Goal: Task Accomplishment & Management: Use online tool/utility

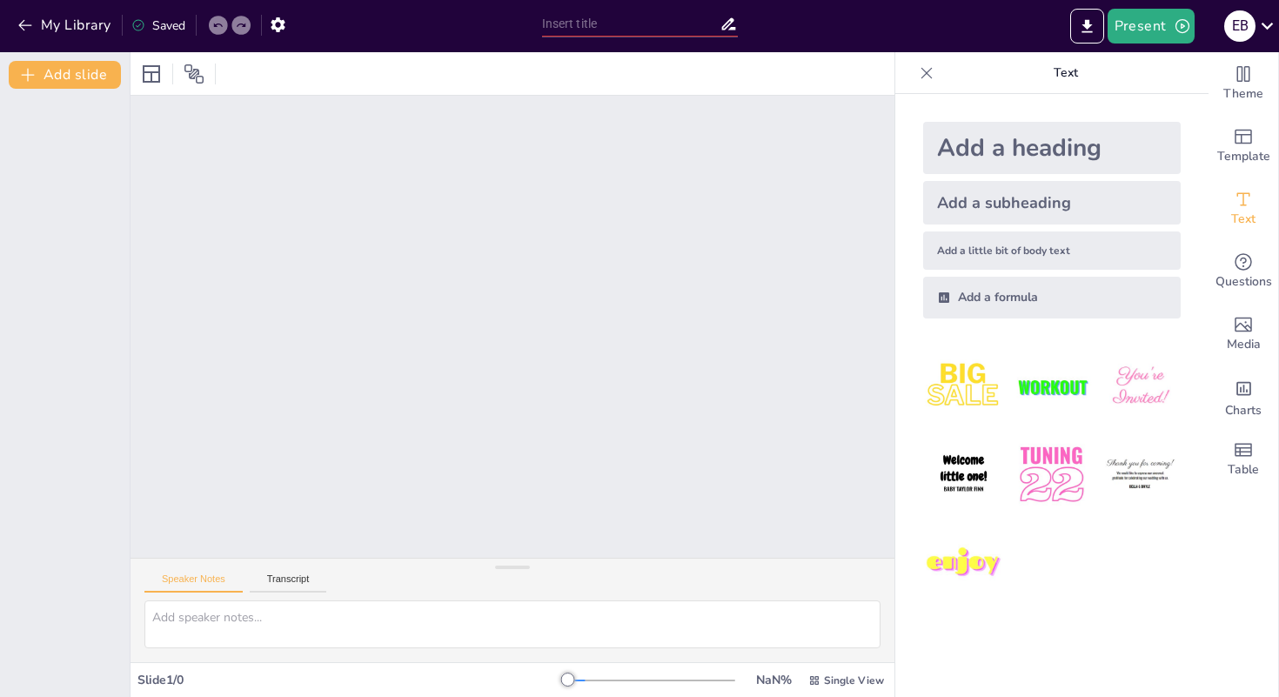
click at [60, 179] on div at bounding box center [65, 393] width 130 height 608
click at [60, 242] on div at bounding box center [65, 393] width 130 height 608
click at [60, 344] on div at bounding box center [65, 393] width 130 height 608
click at [165, 27] on div "Saved" at bounding box center [158, 25] width 54 height 17
click at [288, 581] on button "Transcript" at bounding box center [288, 582] width 77 height 19
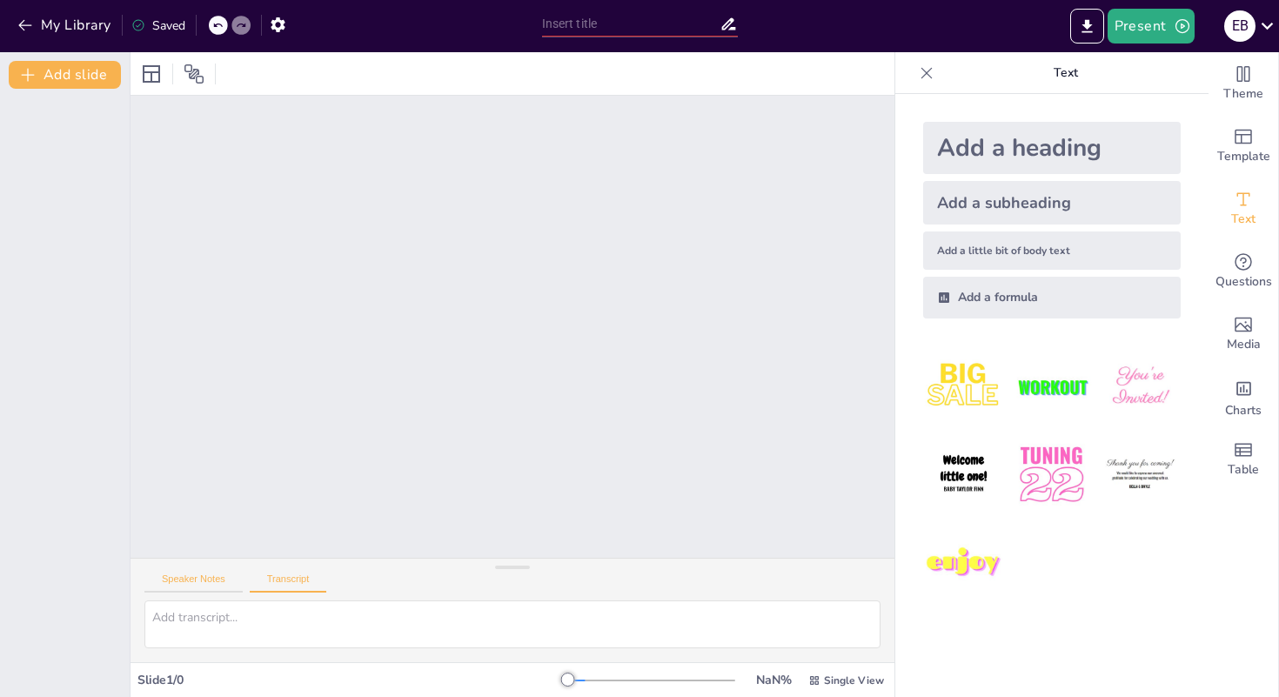
click at [231, 579] on button "Speaker Notes" at bounding box center [193, 582] width 98 height 19
click at [1082, 15] on button "Export to PowerPoint" at bounding box center [1087, 26] width 34 height 35
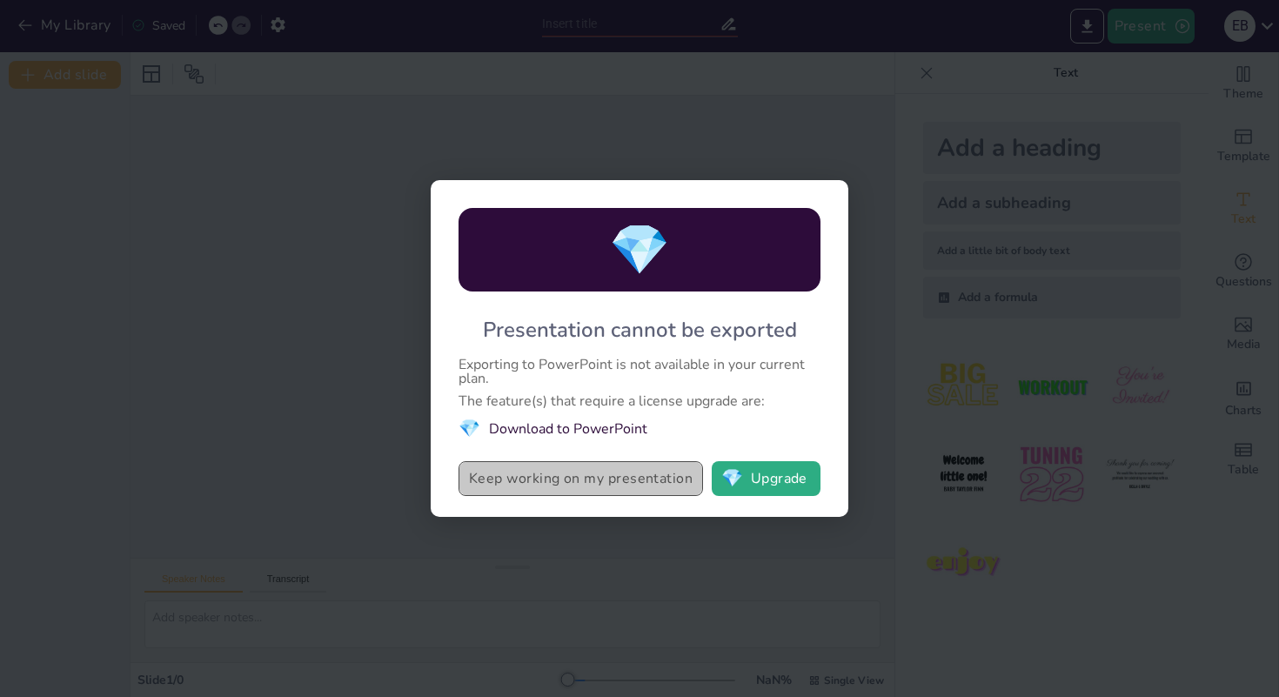
click at [604, 483] on button "Keep working on my presentation" at bounding box center [581, 478] width 244 height 35
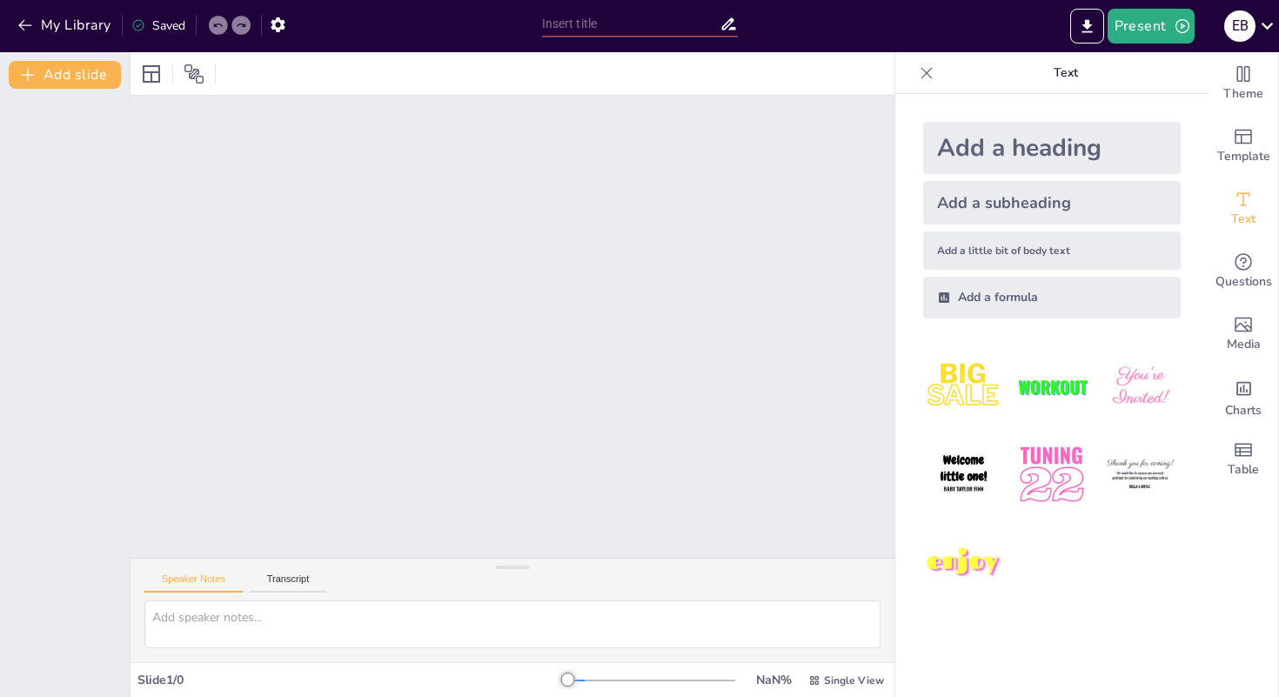
click at [62, 173] on div at bounding box center [65, 393] width 130 height 608
click at [191, 15] on div "Unable to save" at bounding box center [178, 24] width 110 height 31
click at [109, 22] on button "My Library" at bounding box center [65, 25] width 105 height 28
